Goal: Find specific page/section: Find specific page/section

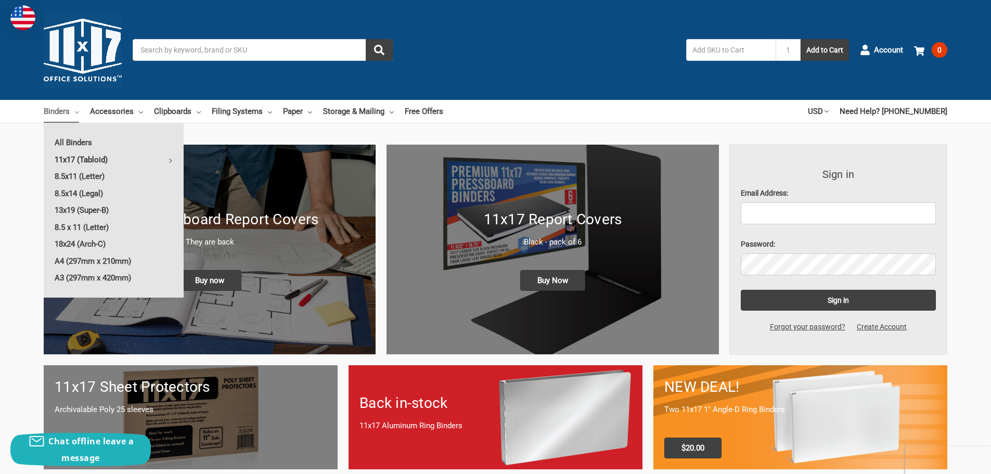
click at [70, 158] on link "11x17 (Tabloid)" at bounding box center [114, 159] width 140 height 17
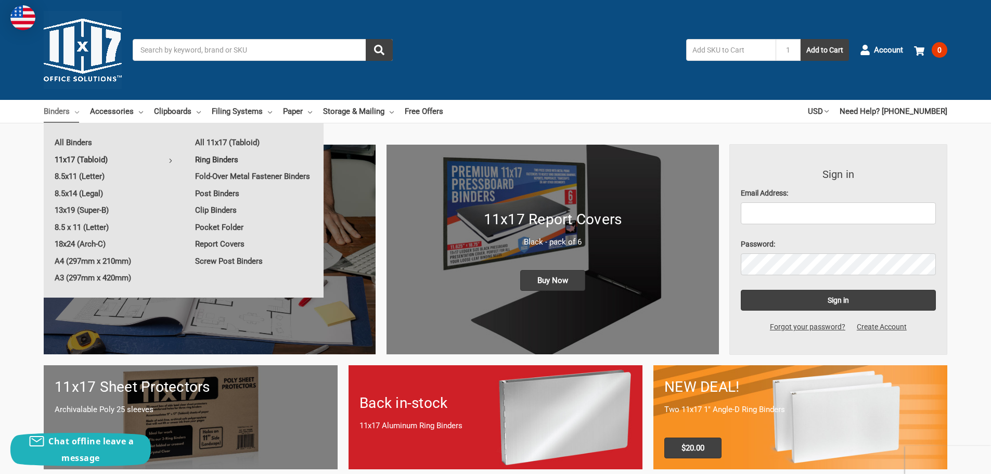
click at [211, 160] on link "Ring Binders" at bounding box center [253, 159] width 139 height 17
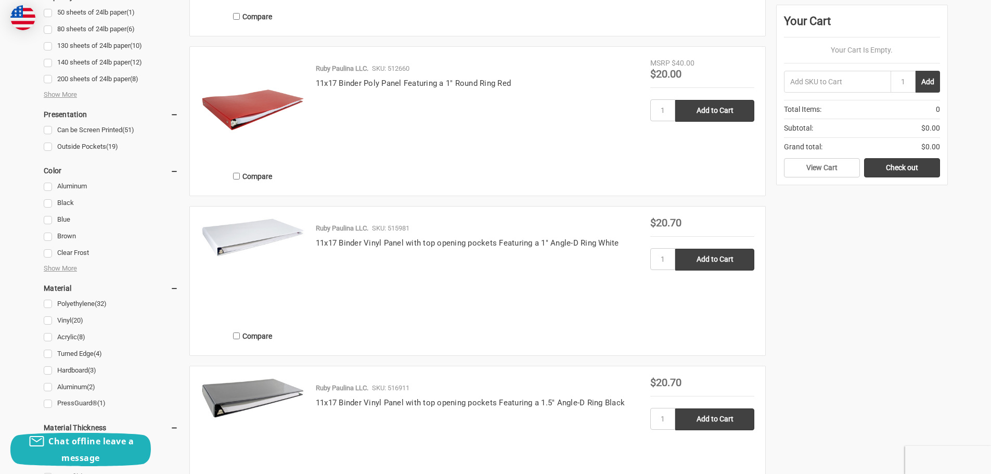
scroll to position [885, 0]
